Goal: Task Accomplishment & Management: Use online tool/utility

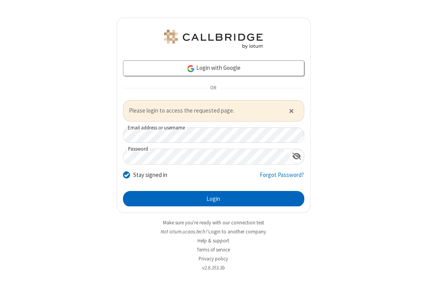
click at [205, 198] on button "Login" at bounding box center [213, 199] width 181 height 16
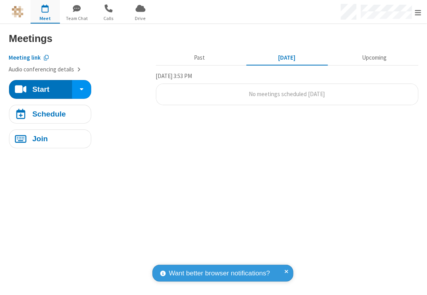
click at [110, 25] on section "Start Meetings Meeting link Audio conferencing details Start Schedule Join Past…" at bounding box center [213, 159] width 427 height 271
click at [109, 18] on span "Calls" at bounding box center [108, 18] width 29 height 7
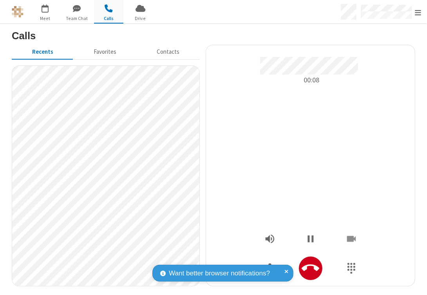
click at [323, 268] on div at bounding box center [311, 268] width 118 height 24
click at [322, 268] on button "Hangup" at bounding box center [311, 268] width 24 height 24
click at [323, 268] on div at bounding box center [311, 268] width 118 height 24
click at [322, 268] on button "Hangup" at bounding box center [311, 268] width 24 height 24
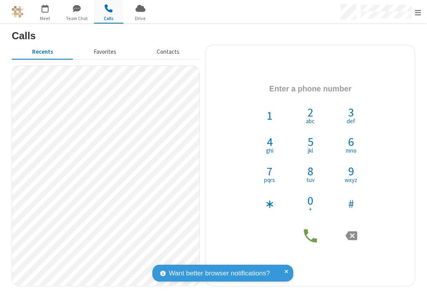
drag, startPoint x: 138, startPoint y: 51, endPoint x: 124, endPoint y: 58, distance: 15.8
click at [138, 51] on button "Contacts" at bounding box center [168, 52] width 63 height 15
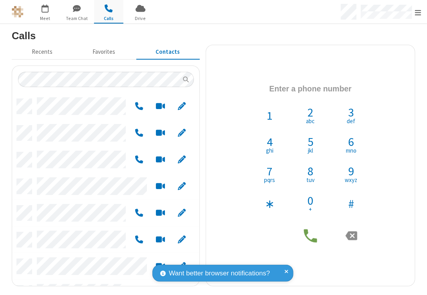
scroll to position [187, 182]
click at [35, 53] on button "Recents" at bounding box center [42, 52] width 61 height 15
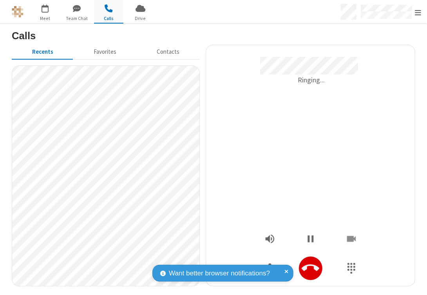
click at [312, 263] on icon "Hangup" at bounding box center [311, 268] width 18 height 18
drag, startPoint x: 313, startPoint y: 268, endPoint x: 338, endPoint y: 268, distance: 24.3
click at [313, 268] on icon "Hangup" at bounding box center [311, 268] width 18 height 18
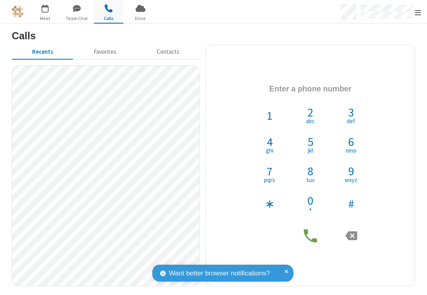
click at [279, 36] on h3 "Calls" at bounding box center [213, 35] width 403 height 11
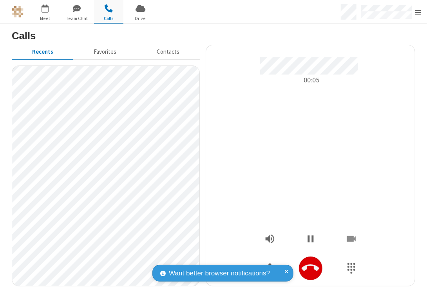
click at [314, 269] on icon "Hangup" at bounding box center [311, 267] width 18 height 7
click at [313, 266] on icon "Hangup" at bounding box center [311, 268] width 18 height 18
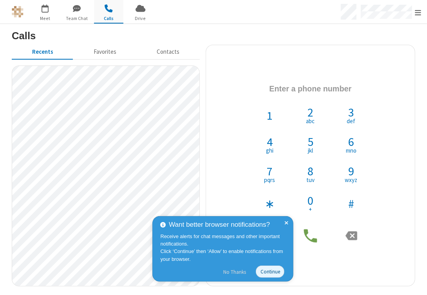
click at [231, 271] on button "No Thanks" at bounding box center [234, 271] width 31 height 13
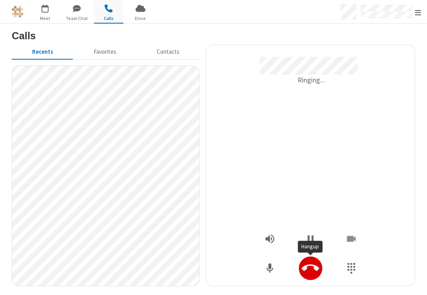
click at [315, 268] on icon "Hangup" at bounding box center [311, 267] width 18 height 7
click at [308, 261] on icon "Hangup" at bounding box center [311, 268] width 18 height 18
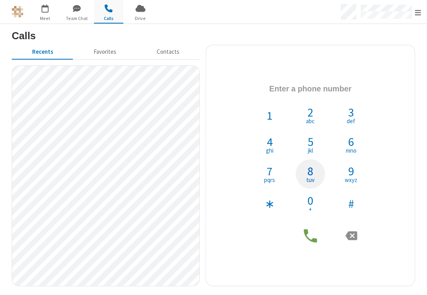
click at [308, 167] on span "8" at bounding box center [311, 171] width 6 height 12
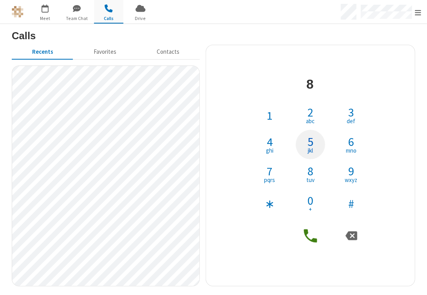
click at [312, 138] on span "5" at bounding box center [311, 142] width 6 height 12
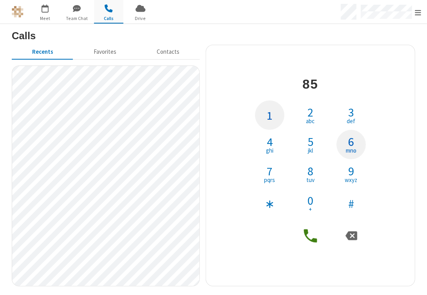
drag, startPoint x: 259, startPoint y: 116, endPoint x: 352, endPoint y: 141, distance: 96.4
click at [259, 116] on button "1" at bounding box center [269, 114] width 29 height 29
click at [354, 142] on span "6" at bounding box center [351, 142] width 6 height 12
click at [308, 235] on icon at bounding box center [311, 236] width 18 height 18
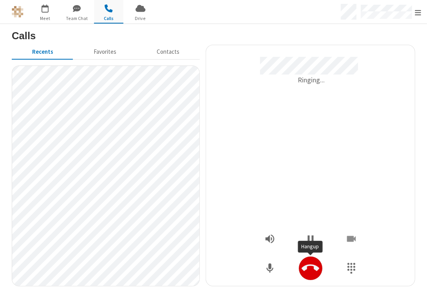
click at [315, 269] on icon "Hangup" at bounding box center [311, 267] width 18 height 7
